Goal: Task Accomplishment & Management: Manage account settings

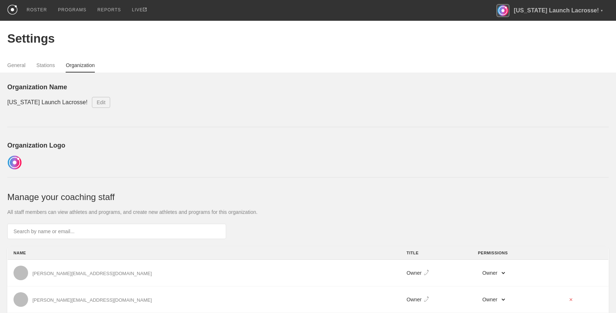
select select "STAFF"
